Goal: Task Accomplishment & Management: Manage account settings

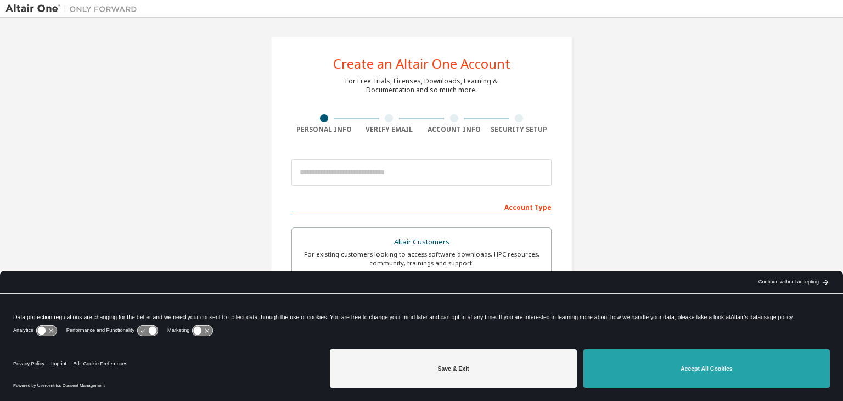
click at [694, 366] on button "Accept All Cookies" at bounding box center [707, 368] width 247 height 38
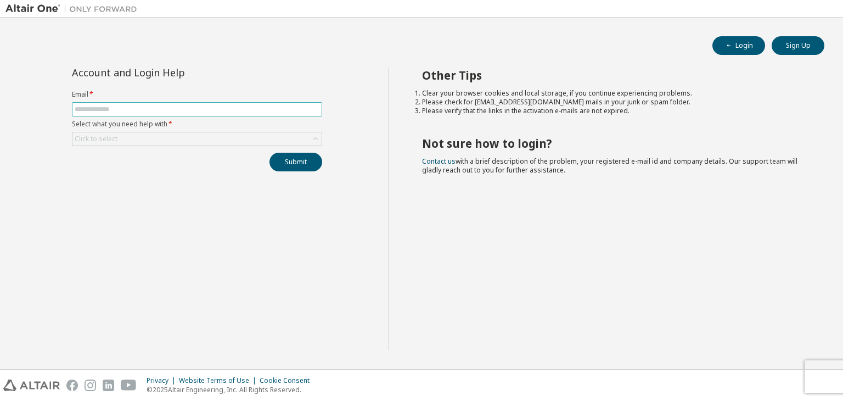
click at [157, 111] on input "text" at bounding box center [197, 109] width 245 height 9
type input "**********"
click at [158, 139] on div "Click to select" at bounding box center [196, 138] width 249 height 13
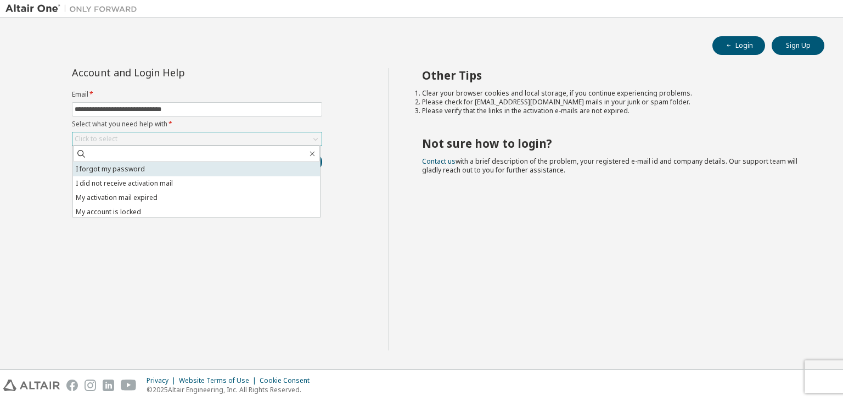
click at [156, 166] on li "I forgot my password" at bounding box center [196, 169] width 247 height 14
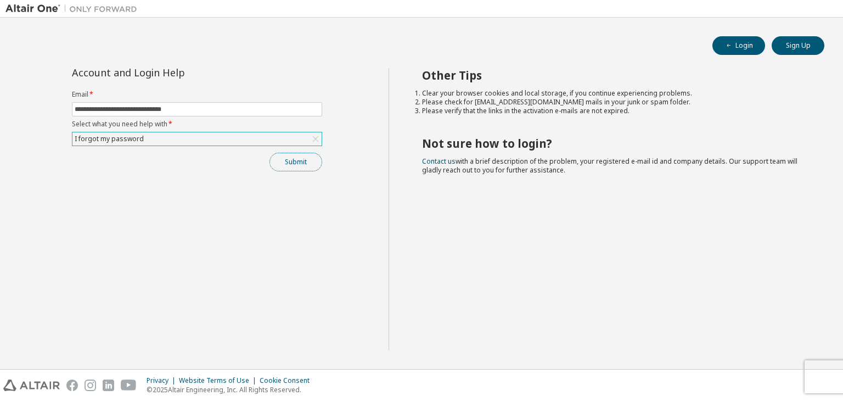
click at [305, 163] on button "Submit" at bounding box center [296, 162] width 53 height 19
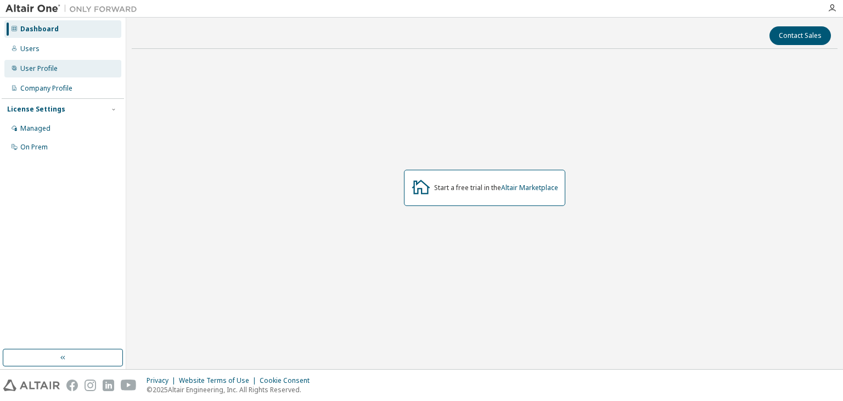
click at [40, 66] on div "User Profile" at bounding box center [38, 68] width 37 height 9
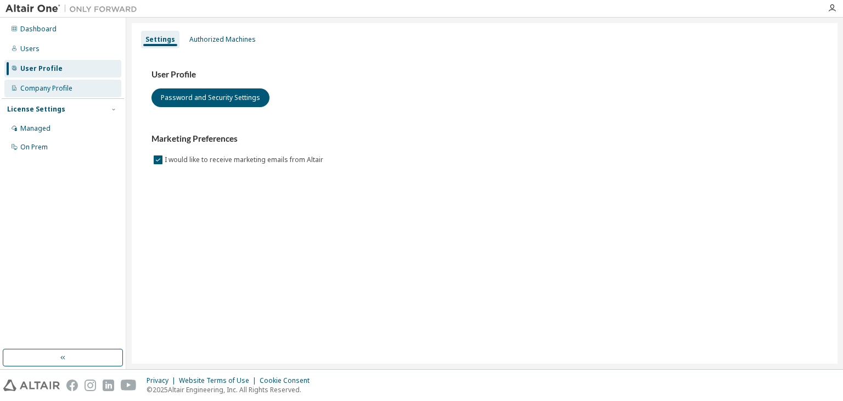
click at [35, 84] on div "Company Profile" at bounding box center [46, 88] width 52 height 9
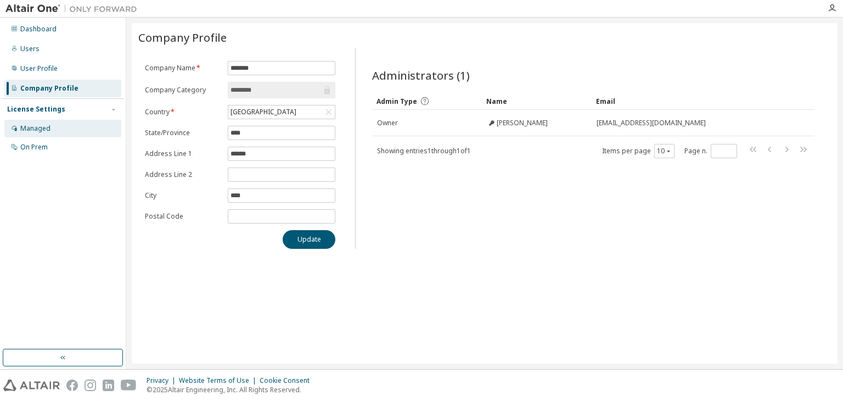
click at [48, 130] on div "Managed" at bounding box center [35, 128] width 30 height 9
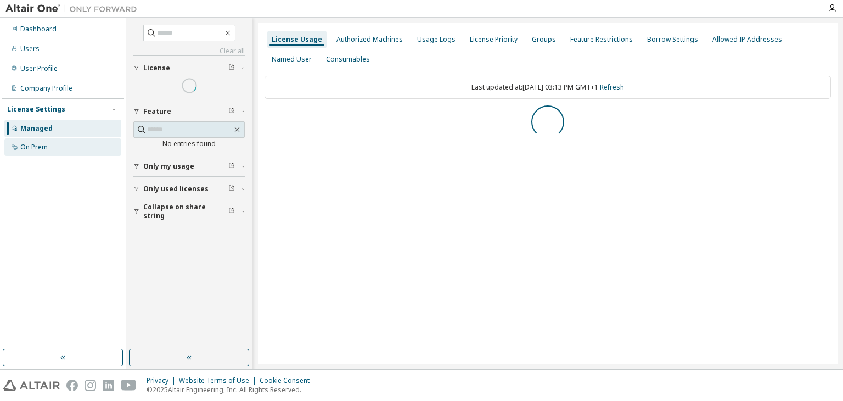
click at [49, 146] on div "On Prem" at bounding box center [62, 147] width 117 height 18
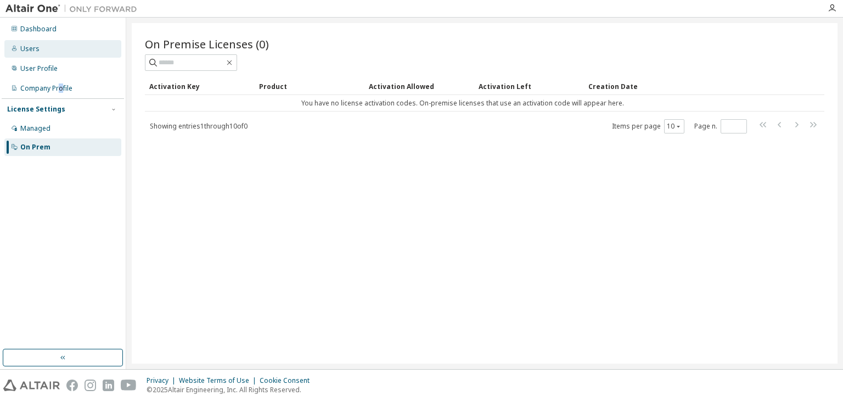
drag, startPoint x: 59, startPoint y: 93, endPoint x: 63, endPoint y: 55, distance: 38.1
click at [60, 93] on div "Company Profile" at bounding box center [62, 89] width 117 height 18
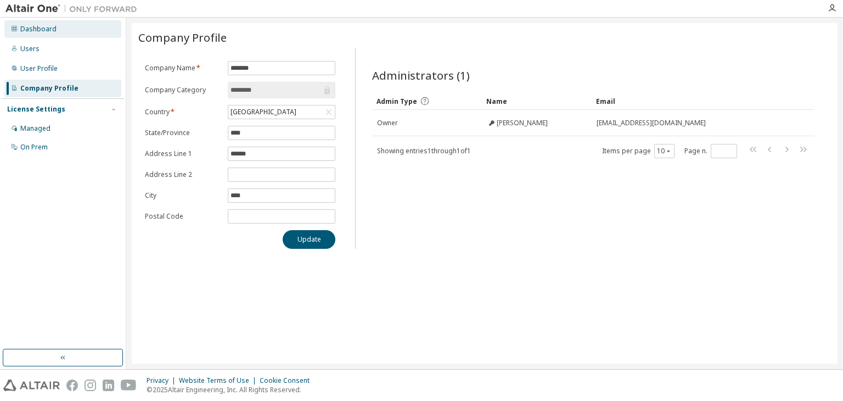
click at [45, 29] on div "Dashboard" at bounding box center [38, 29] width 36 height 9
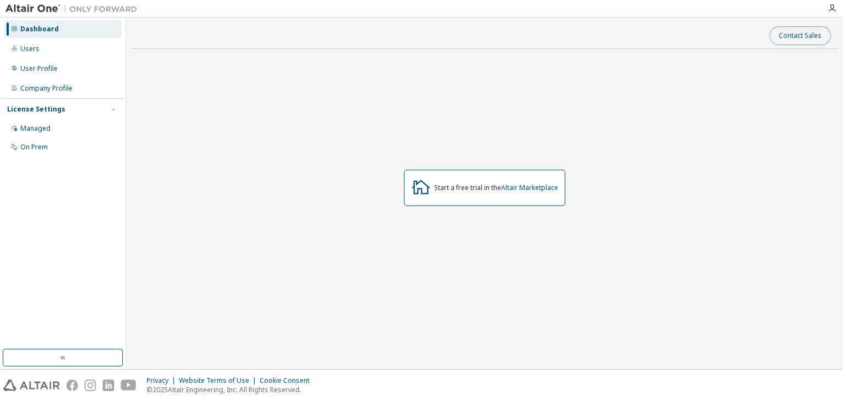
click at [783, 36] on button "Contact Sales" at bounding box center [801, 35] width 62 height 19
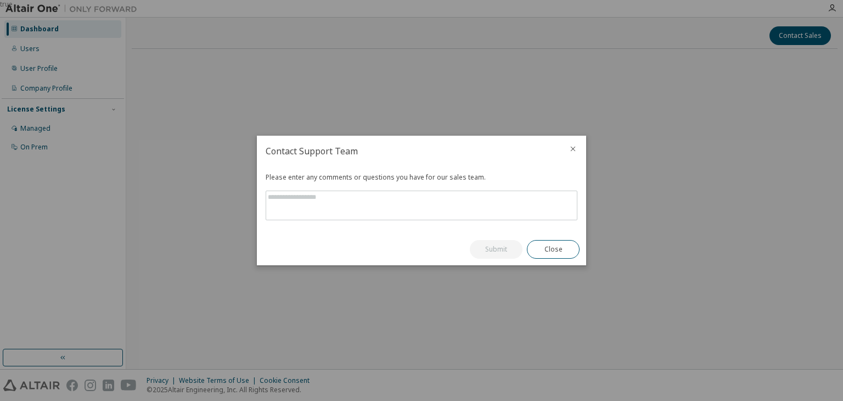
click at [576, 151] on icon "close" at bounding box center [573, 148] width 9 height 9
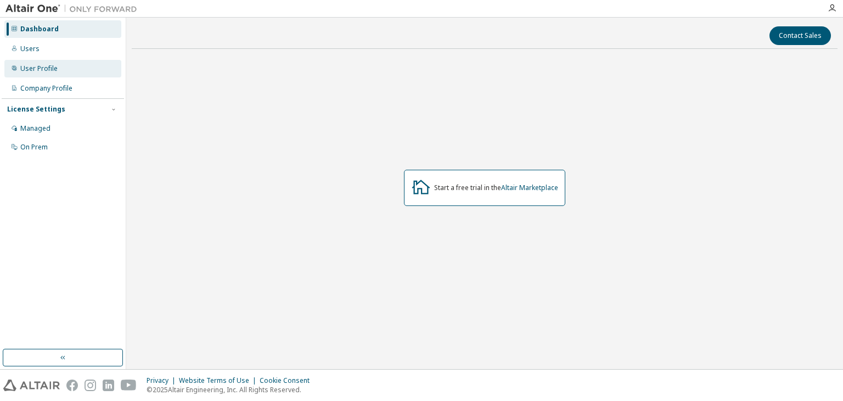
click at [44, 66] on div "User Profile" at bounding box center [38, 68] width 37 height 9
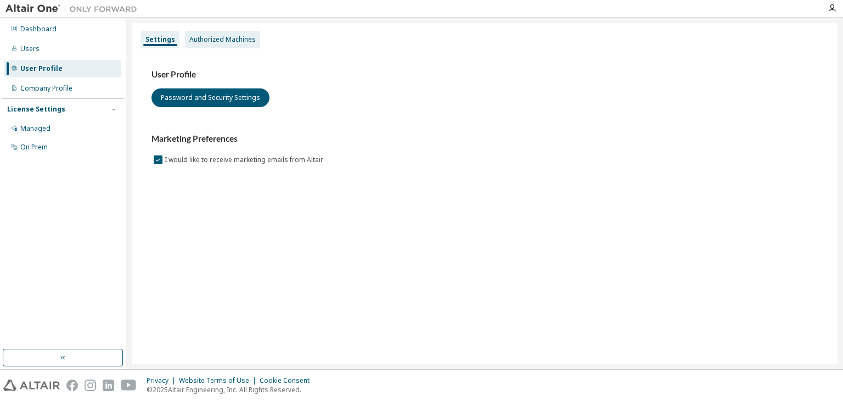
click at [237, 42] on div "Authorized Machines" at bounding box center [222, 39] width 66 height 9
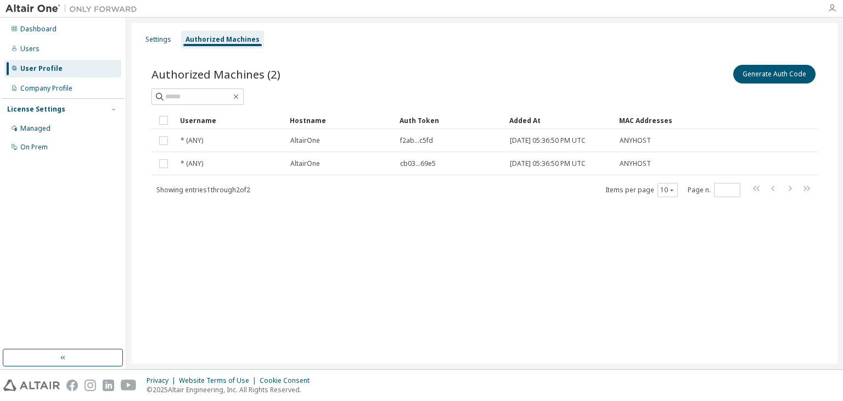
click at [831, 10] on icon "button" at bounding box center [832, 8] width 9 height 9
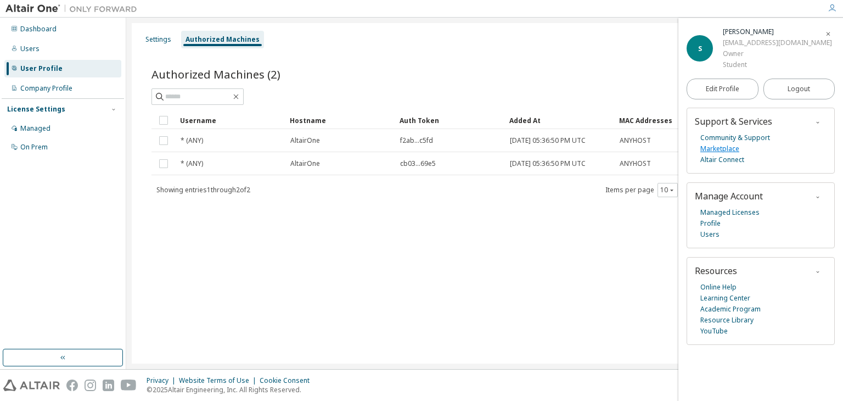
click at [713, 150] on link "Marketplace" at bounding box center [720, 148] width 39 height 11
